Goal: Task Accomplishment & Management: Manage account settings

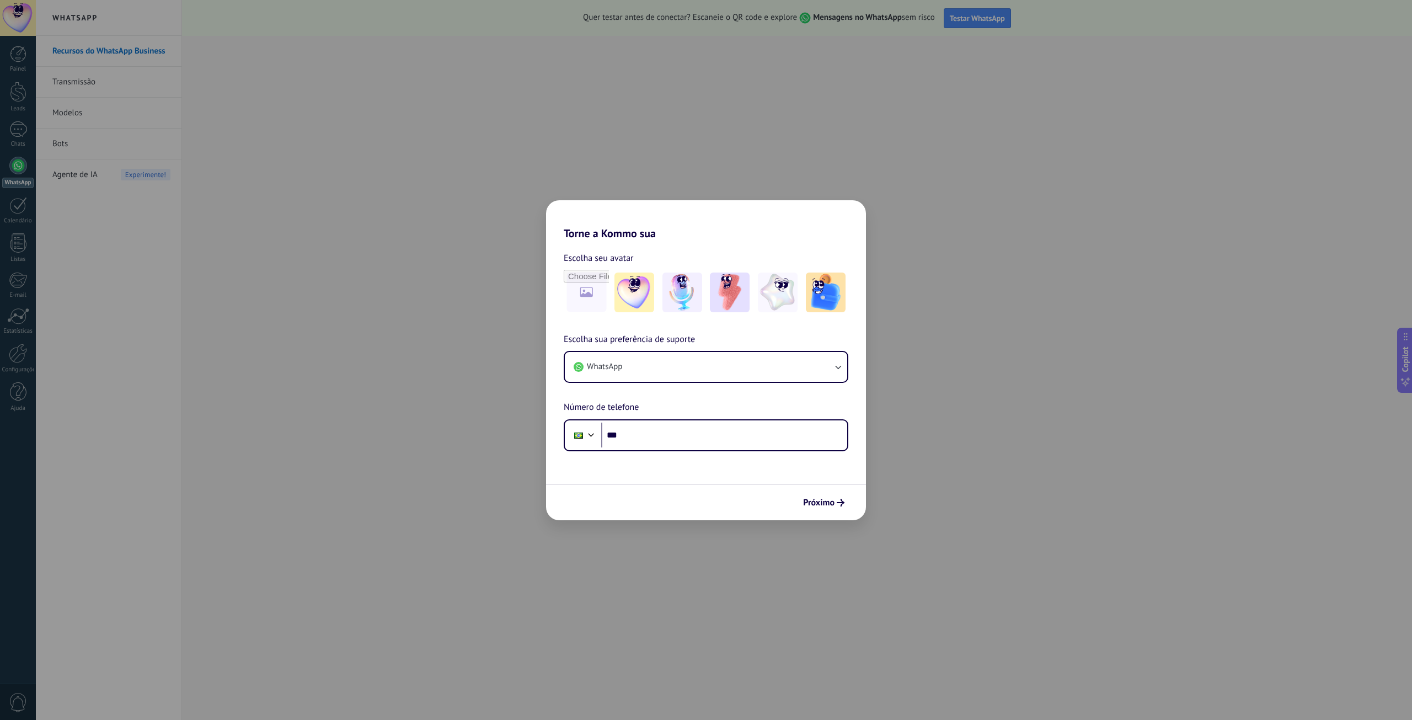
click at [950, 247] on div "Torne a Kommo sua Escolha seu avatar Escolha sua preferência de suporte WhatsAp…" at bounding box center [706, 360] width 1412 height 720
click at [534, 179] on div "Torne a Kommo sua Escolha seu avatar Escolha sua preferência de suporte WhatsAp…" at bounding box center [706, 360] width 1412 height 720
click at [582, 267] on div "Escolha seu avatar" at bounding box center [706, 283] width 285 height 64
drag, startPoint x: 804, startPoint y: 485, endPoint x: 831, endPoint y: 499, distance: 31.1
click at [808, 486] on div "Próximo" at bounding box center [706, 502] width 320 height 36
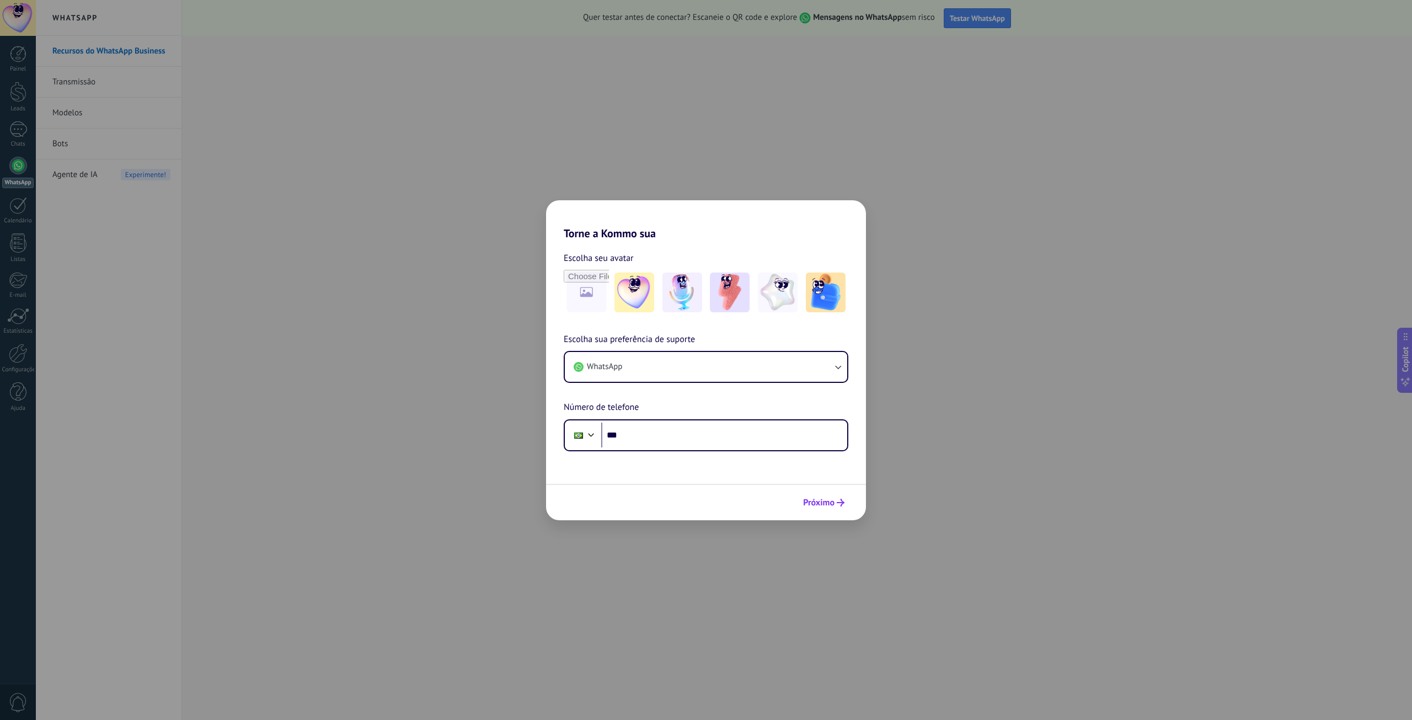
click at [831, 500] on span "Próximo" at bounding box center [818, 503] width 31 height 8
click at [609, 355] on button "WhatsApp" at bounding box center [706, 367] width 282 height 30
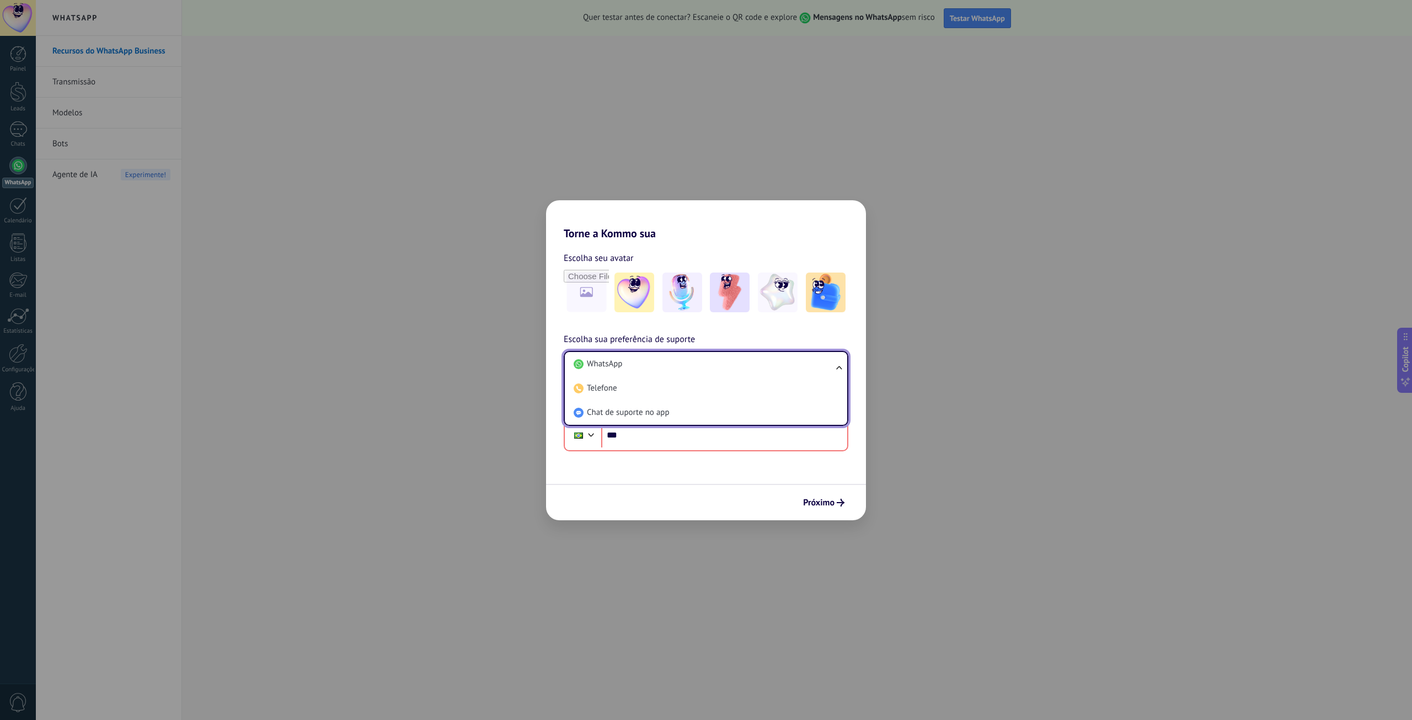
click at [586, 261] on span "Escolha seu avatar" at bounding box center [599, 258] width 70 height 14
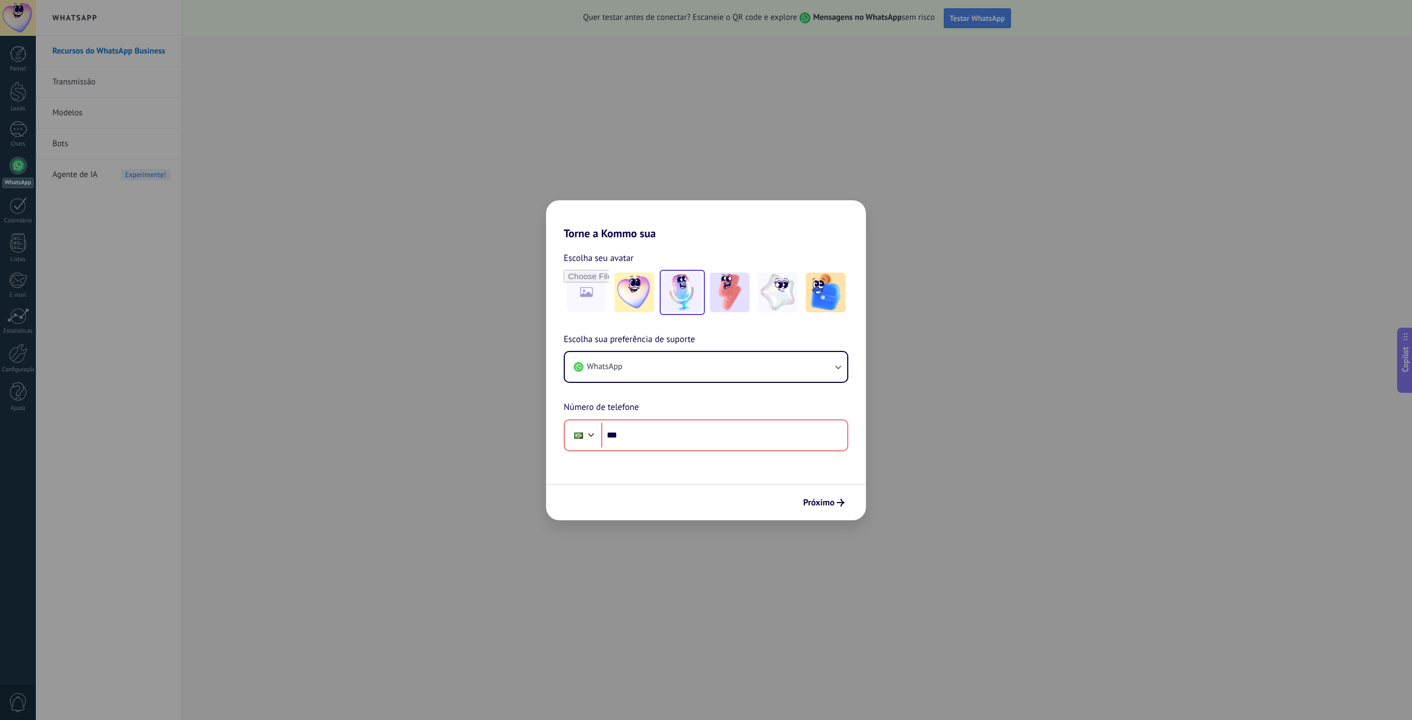
click at [696, 298] on img at bounding box center [683, 293] width 40 height 40
click at [627, 291] on img at bounding box center [635, 293] width 40 height 40
click at [710, 289] on img at bounding box center [730, 293] width 40 height 40
click at [807, 296] on img at bounding box center [826, 293] width 40 height 40
click at [653, 304] on img at bounding box center [635, 293] width 40 height 40
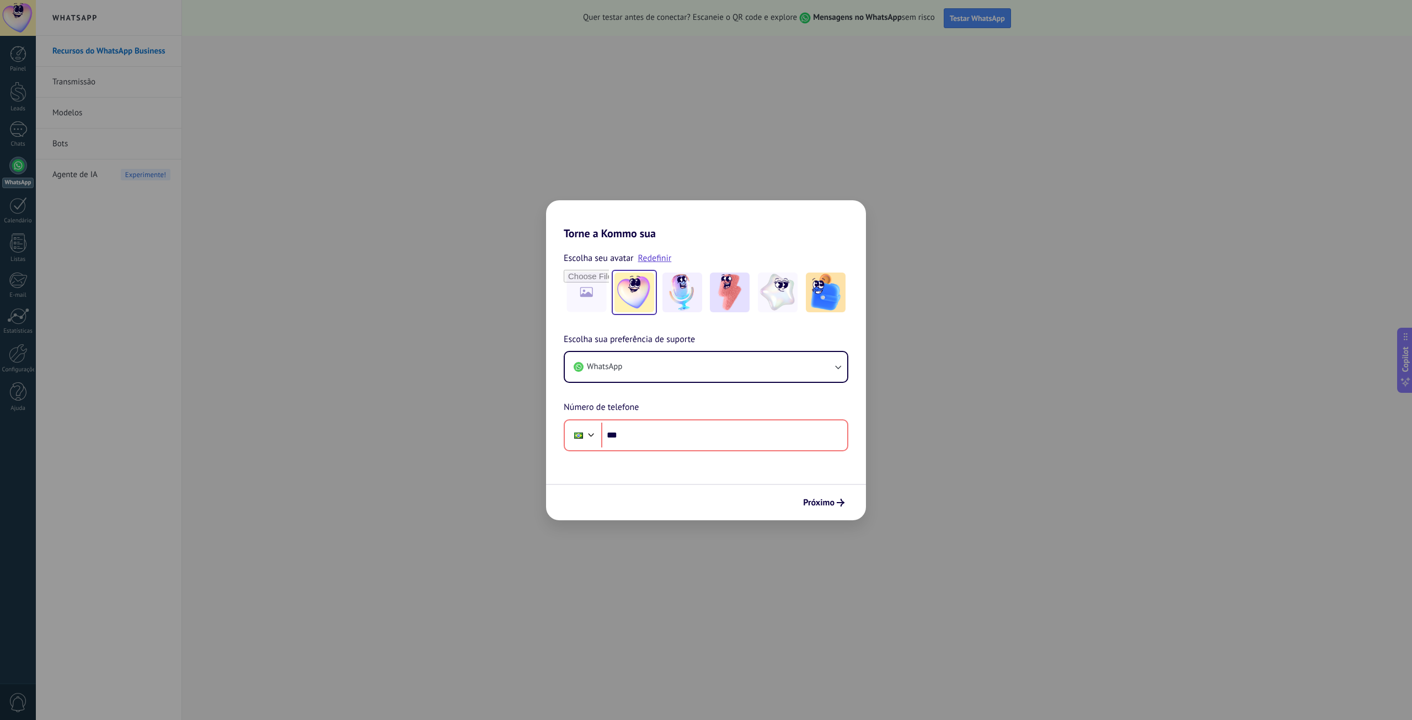
click at [649, 416] on div "Escolha sua preferência de suporte WhatsApp Número de telefone Phone ***" at bounding box center [706, 392] width 320 height 119
click at [654, 432] on input "***" at bounding box center [724, 435] width 246 height 25
type input "**********"
click at [824, 508] on button "Próximo" at bounding box center [823, 502] width 51 height 19
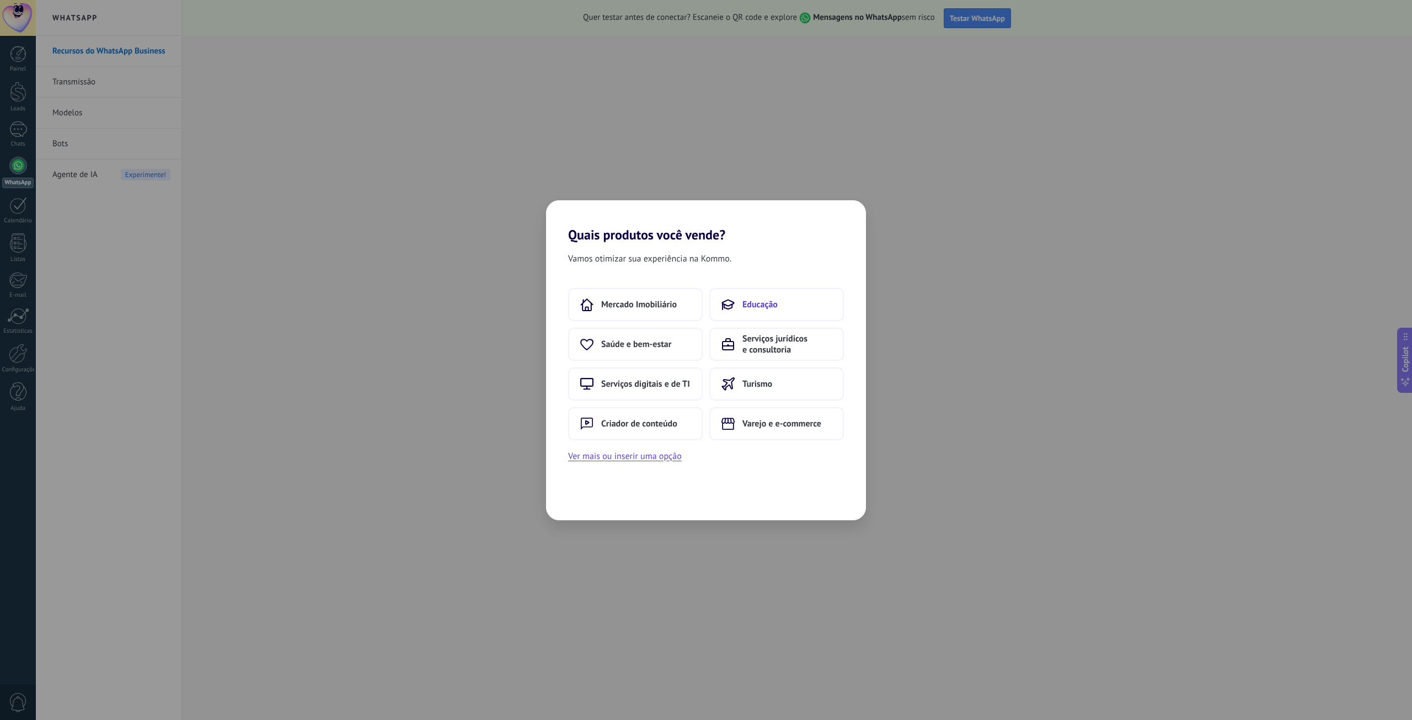
click at [754, 303] on span "Educação" at bounding box center [760, 304] width 35 height 11
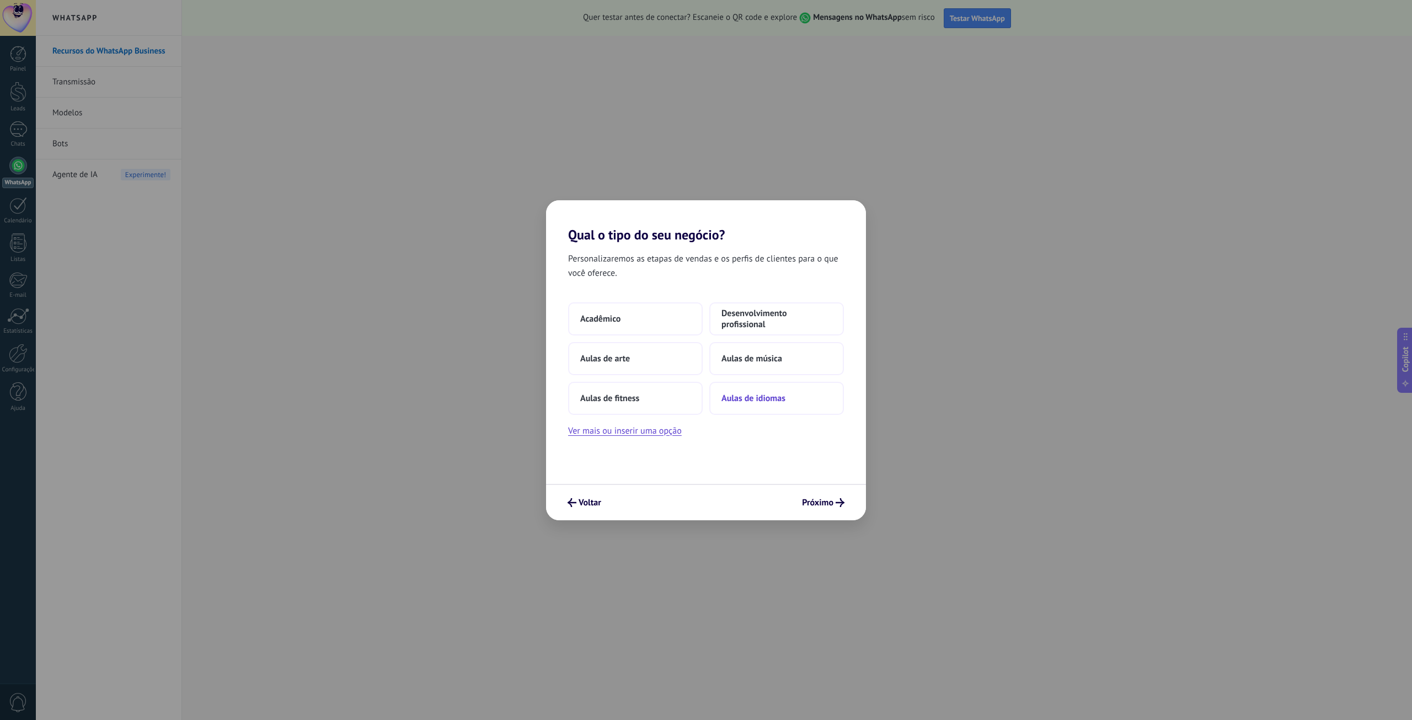
click at [774, 407] on button "Aulas de idiomas" at bounding box center [777, 398] width 135 height 33
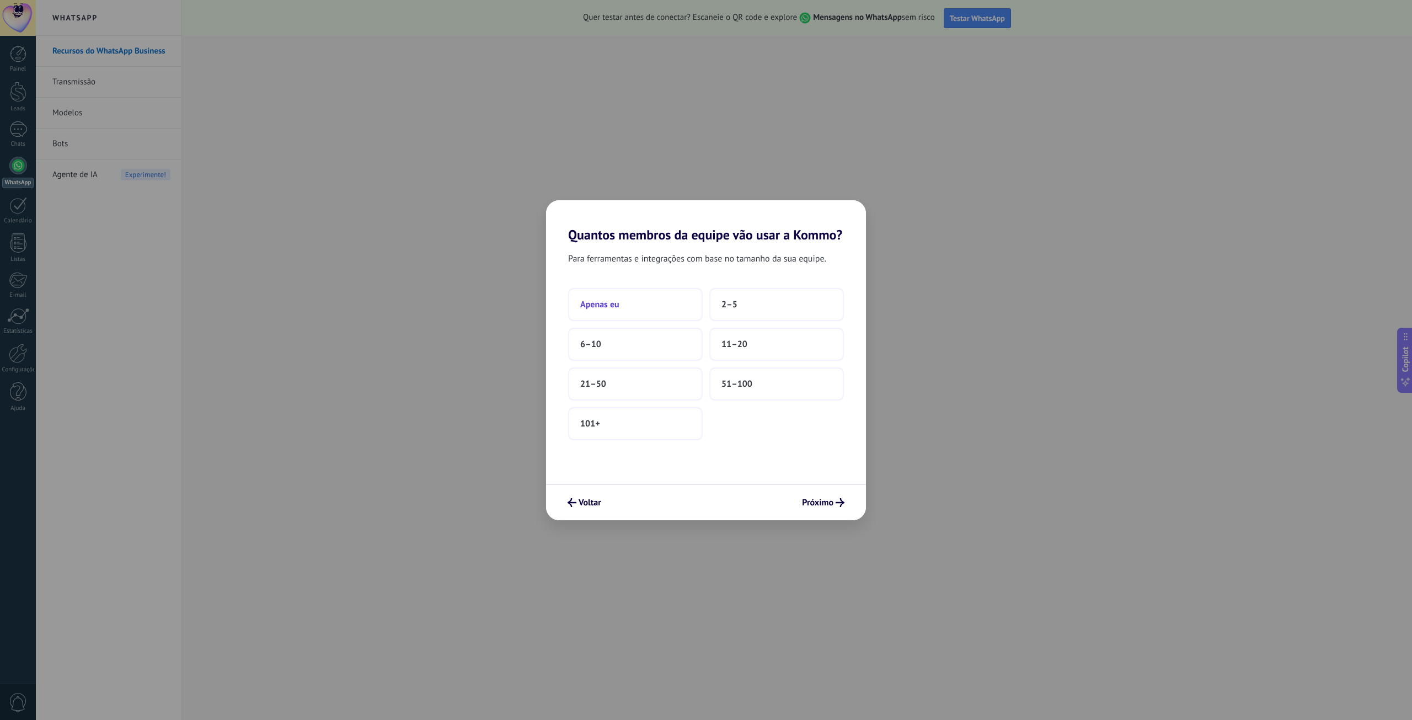
click at [653, 301] on button "Apenas eu" at bounding box center [635, 304] width 135 height 33
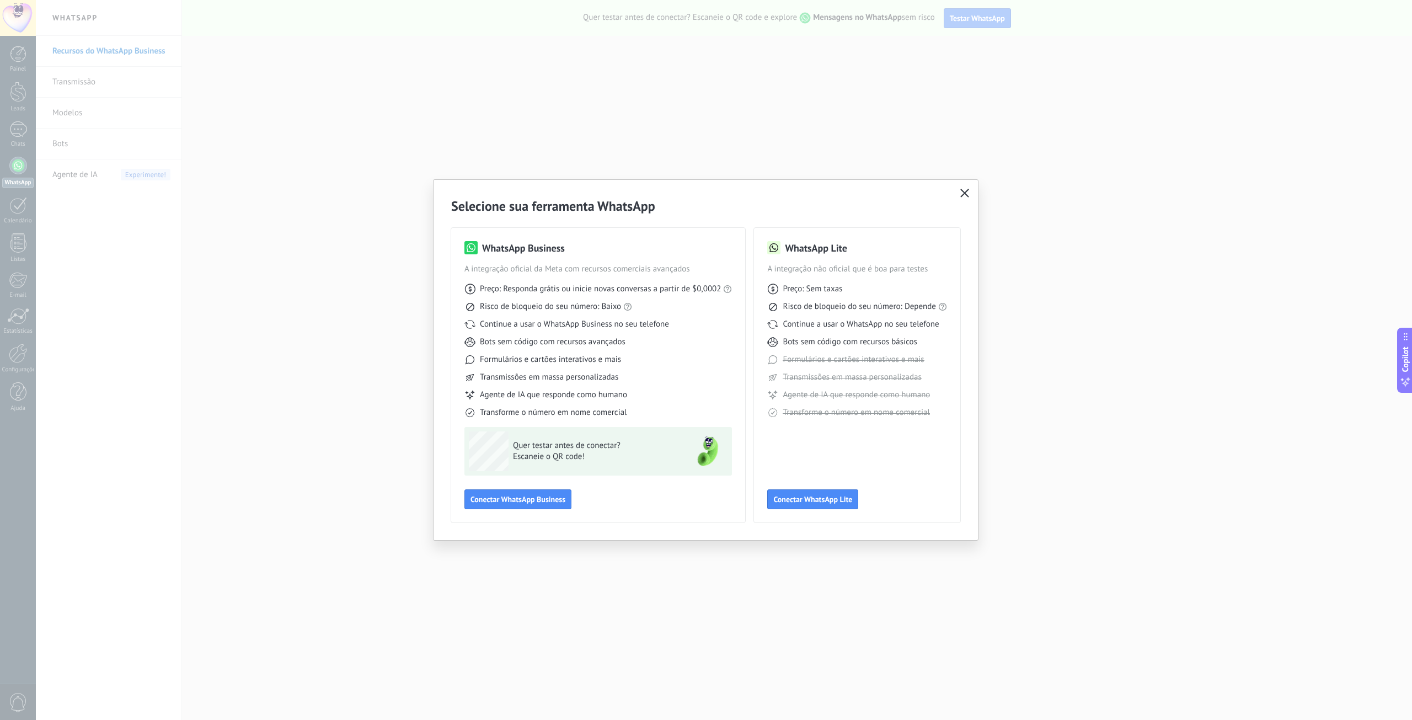
click at [958, 194] on button "button" at bounding box center [965, 193] width 14 height 15
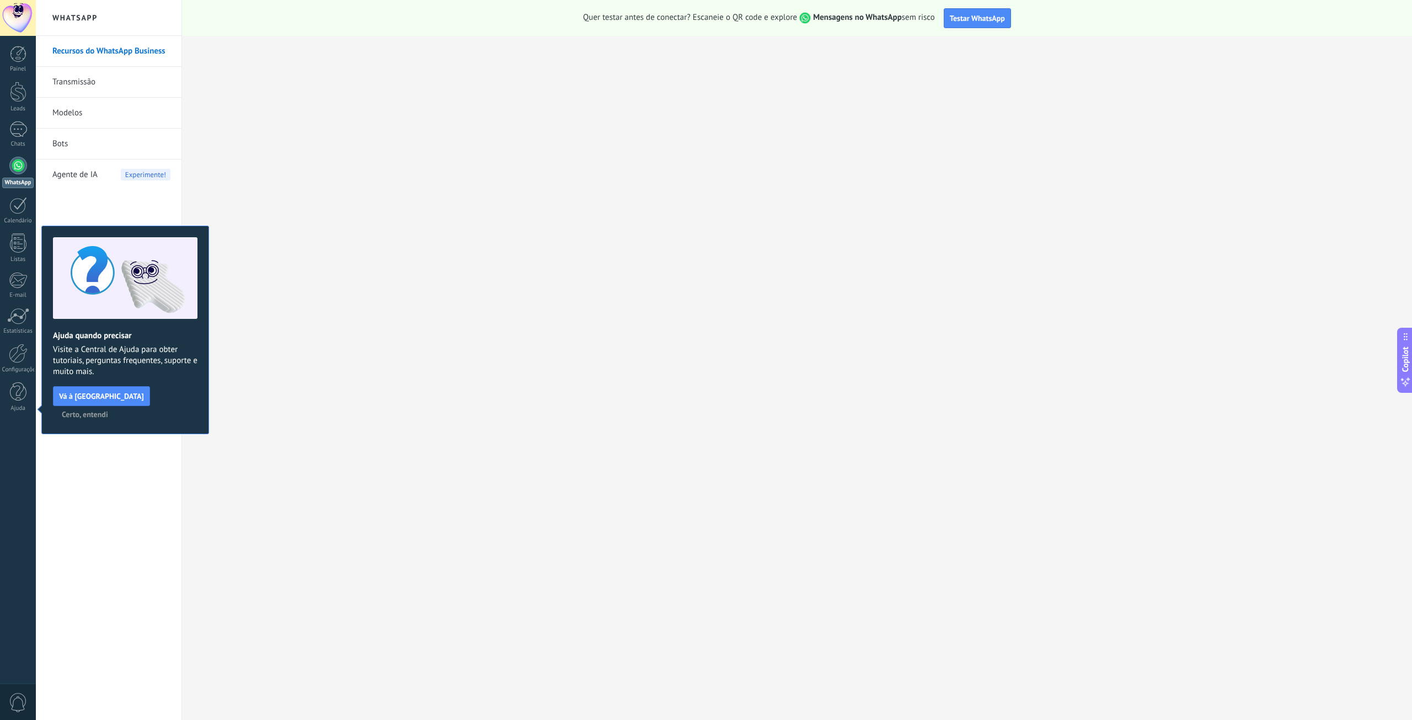
click at [108, 411] on span "Certo, entendi" at bounding box center [85, 415] width 46 height 8
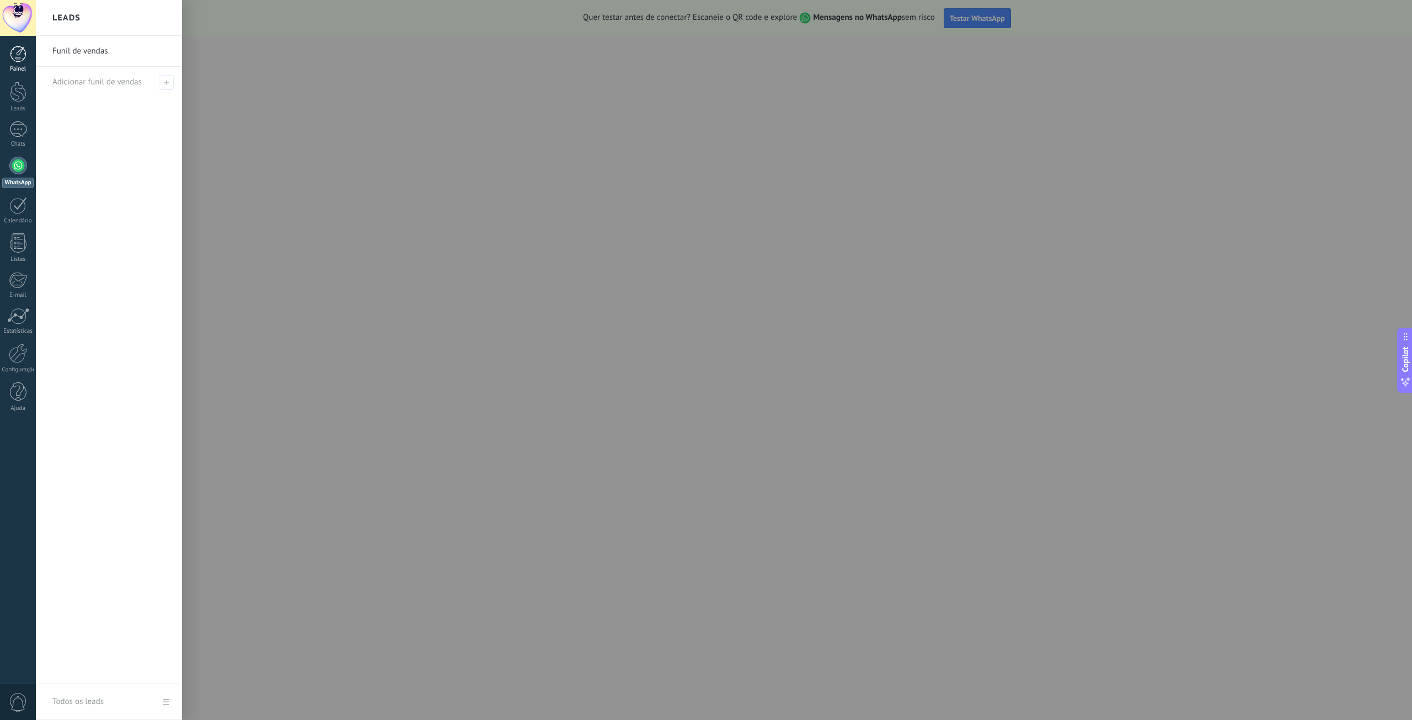
click at [23, 60] on div at bounding box center [18, 54] width 17 height 17
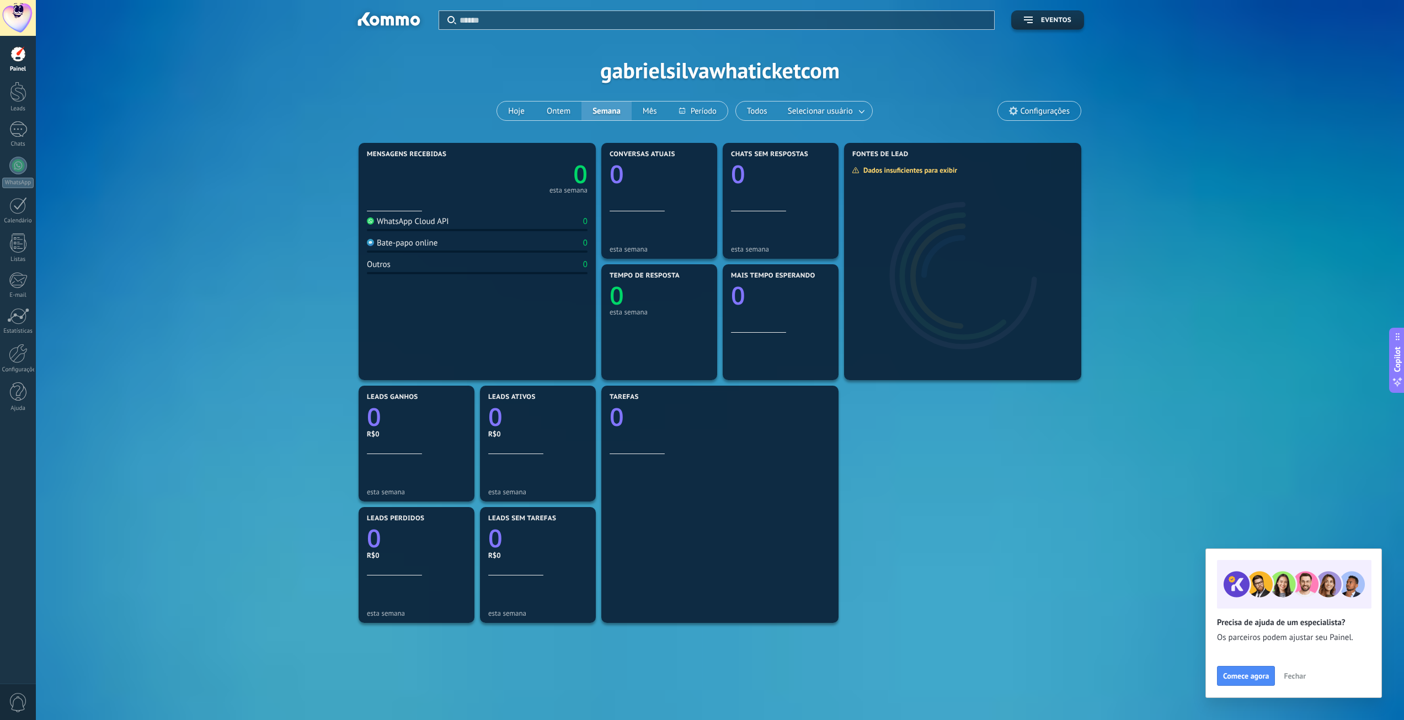
click at [788, 319] on div "Mais tempo esperando 0" at bounding box center [780, 302] width 99 height 61
click at [1017, 104] on span "Configurações" at bounding box center [1039, 111] width 83 height 19
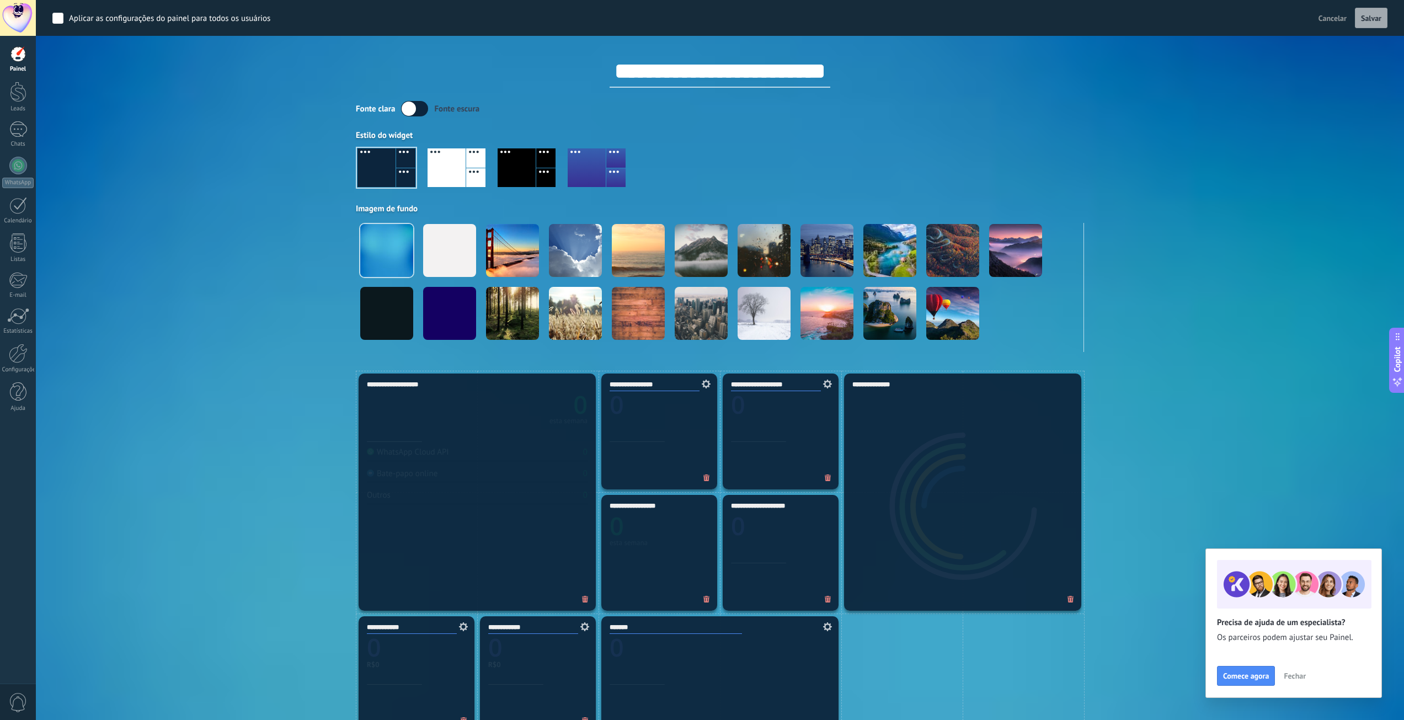
click at [278, 248] on div "Aplicar Eventos gabrielsilvawhaticketcom Hoje Ontem Semana Mês Todos Selecionar…" at bounding box center [719, 185] width 1335 height 371
click at [1322, 13] on button "Cancelar" at bounding box center [1332, 18] width 37 height 17
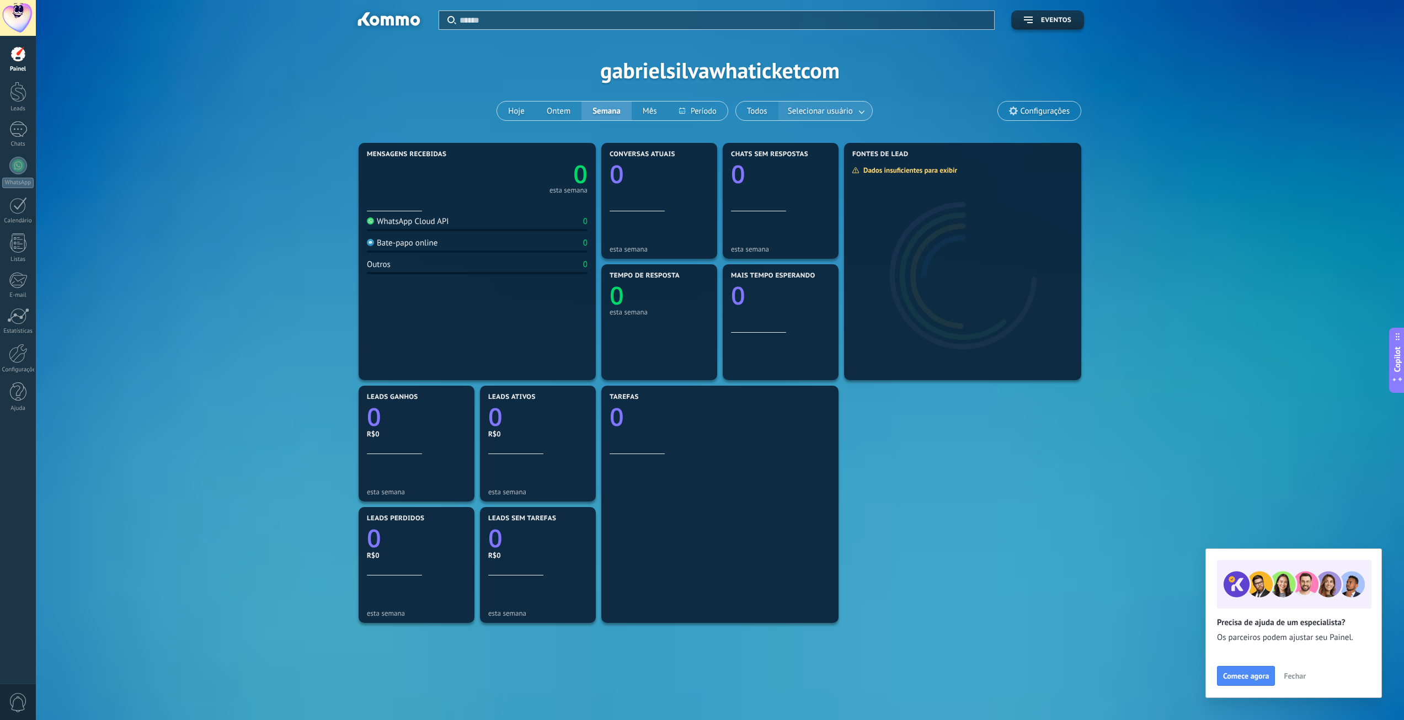
click at [863, 114] on link at bounding box center [862, 111] width 20 height 18
click at [656, 58] on div "Aplicar Eventos gabrielsilvawhaticketcom Hoje Ontem Semana Mês Todos Selecionar…" at bounding box center [719, 70] width 1335 height 140
click at [461, 401] on span at bounding box center [464, 397] width 14 height 14
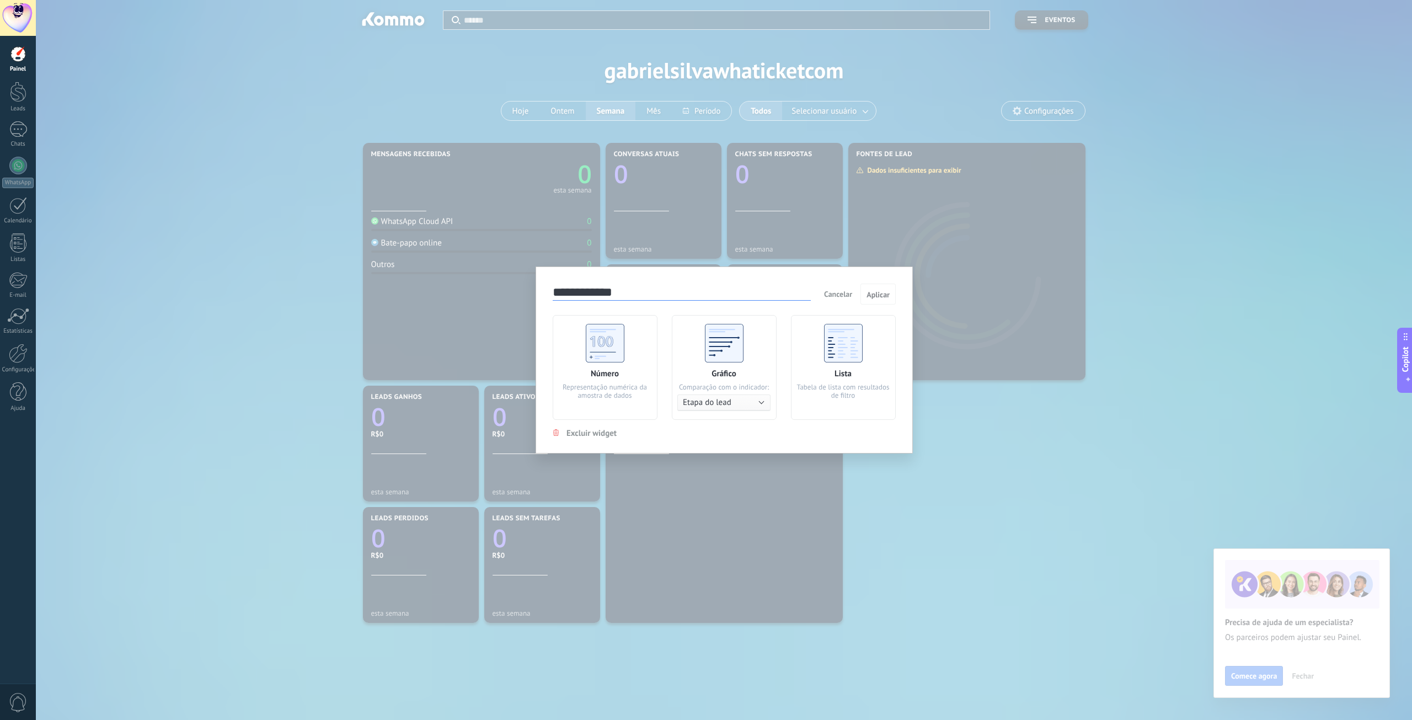
click at [749, 406] on button "Etapa do lead" at bounding box center [724, 403] width 93 height 17
click at [836, 365] on div "Lista Tabela de lista com resultados de filtro" at bounding box center [843, 367] width 105 height 105
click at [885, 290] on button "Aplicar" at bounding box center [878, 294] width 35 height 21
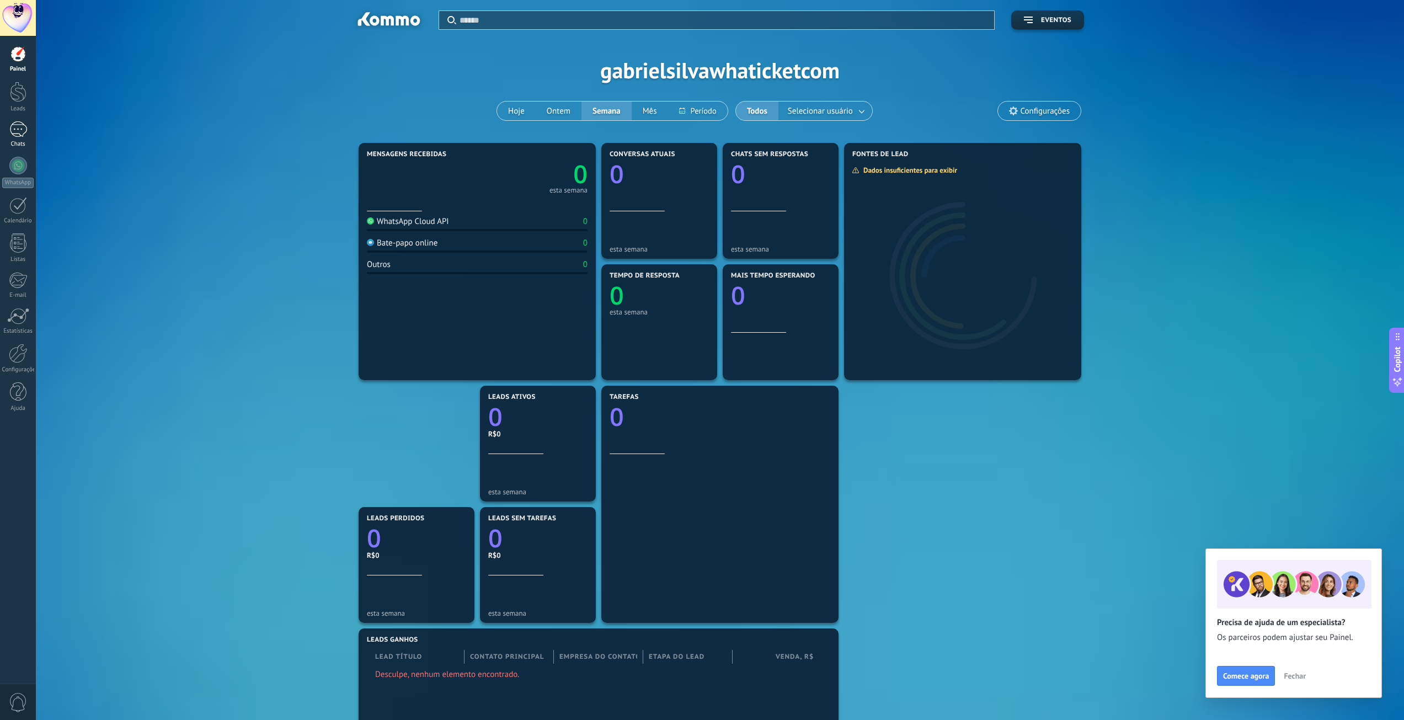
click at [24, 137] on div at bounding box center [18, 129] width 18 height 16
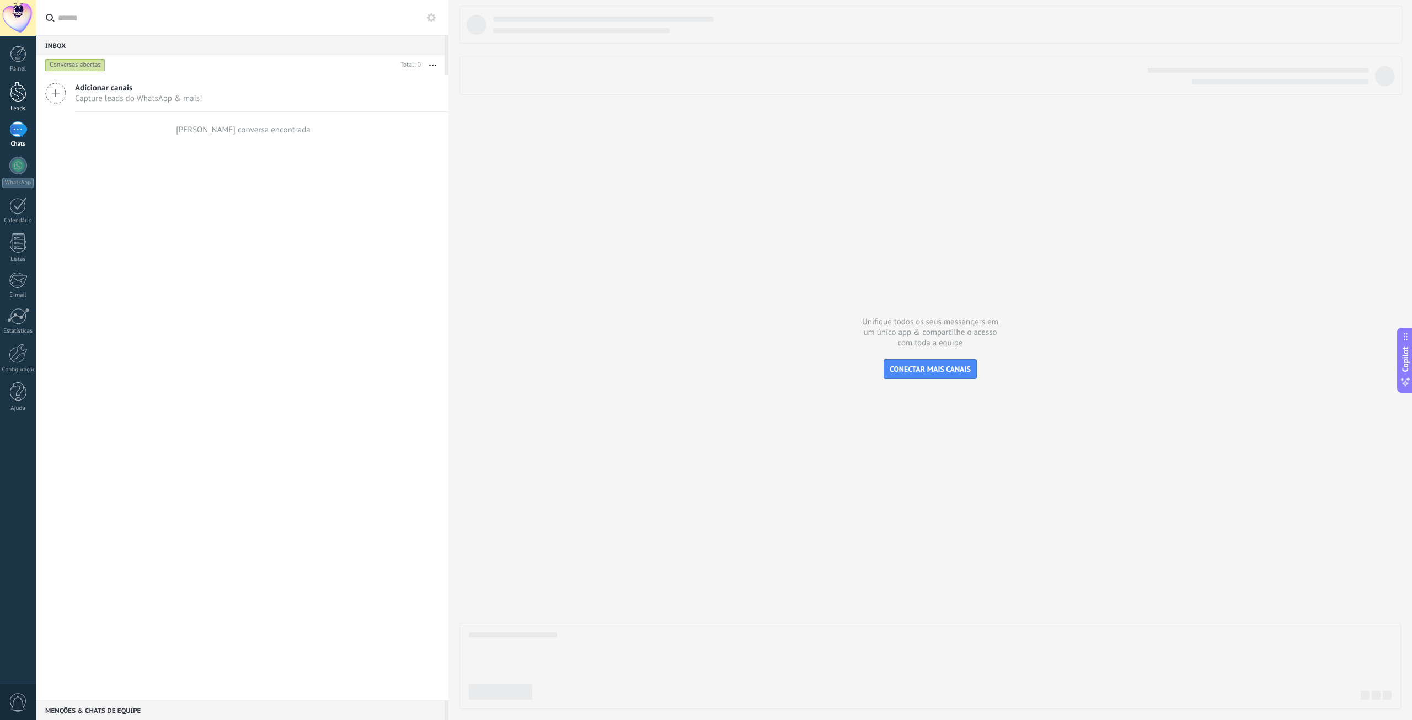
click at [16, 105] on link "Leads" at bounding box center [18, 97] width 36 height 31
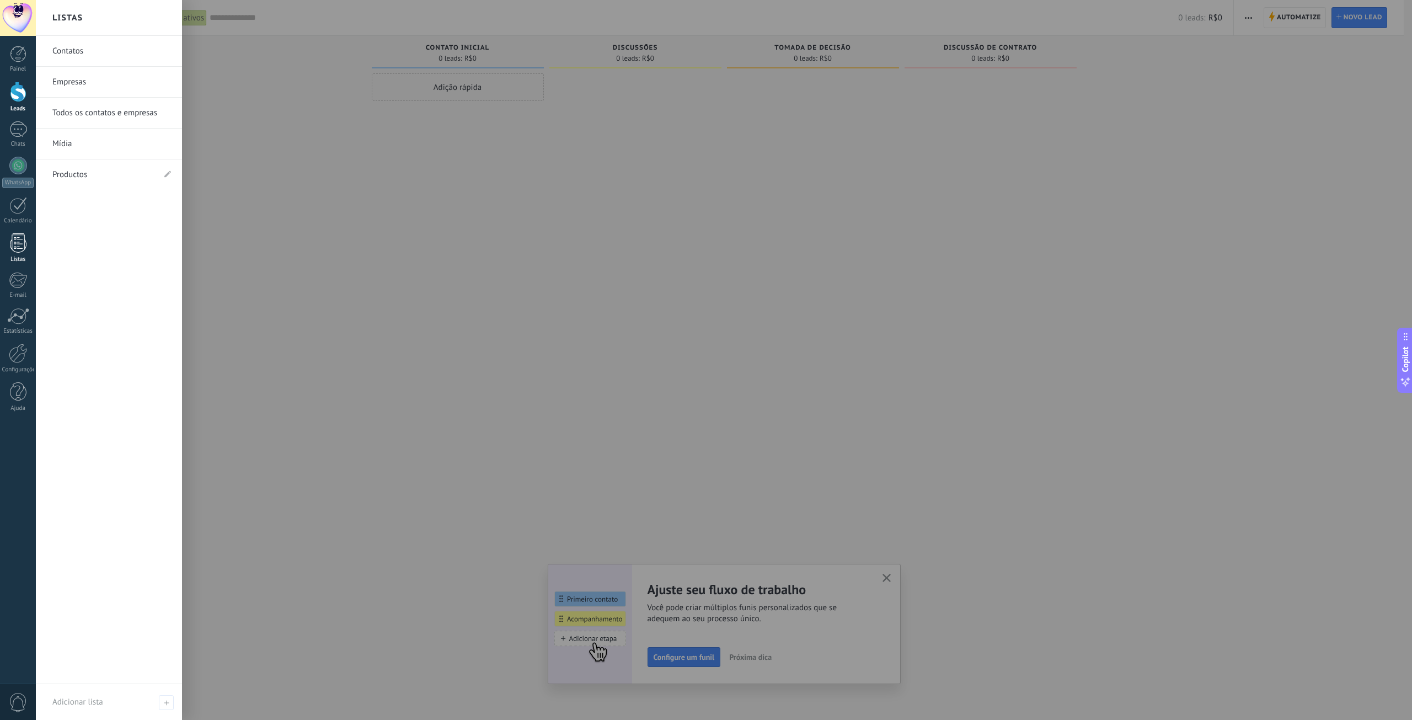
click at [10, 245] on div at bounding box center [18, 242] width 17 height 19
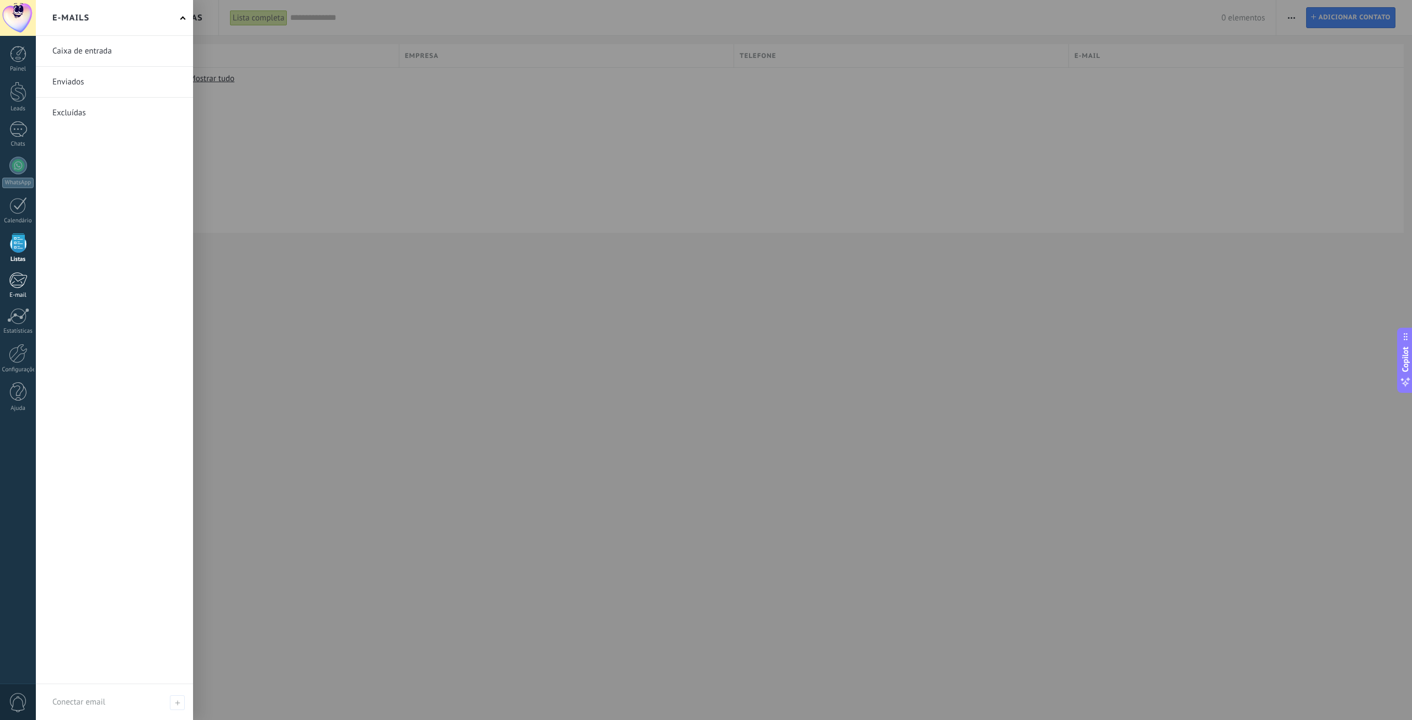
click at [22, 287] on div at bounding box center [18, 280] width 18 height 17
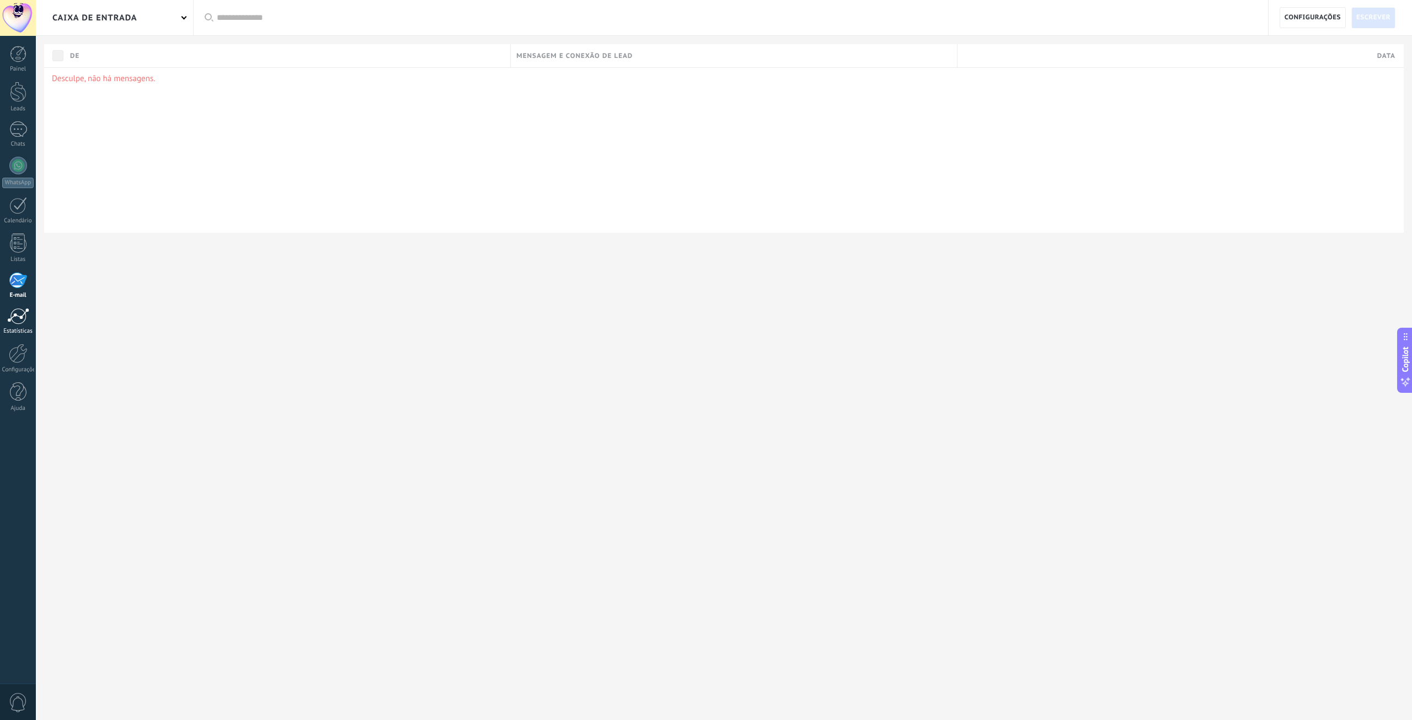
click at [27, 330] on div "Estatísticas" at bounding box center [18, 331] width 32 height 7
